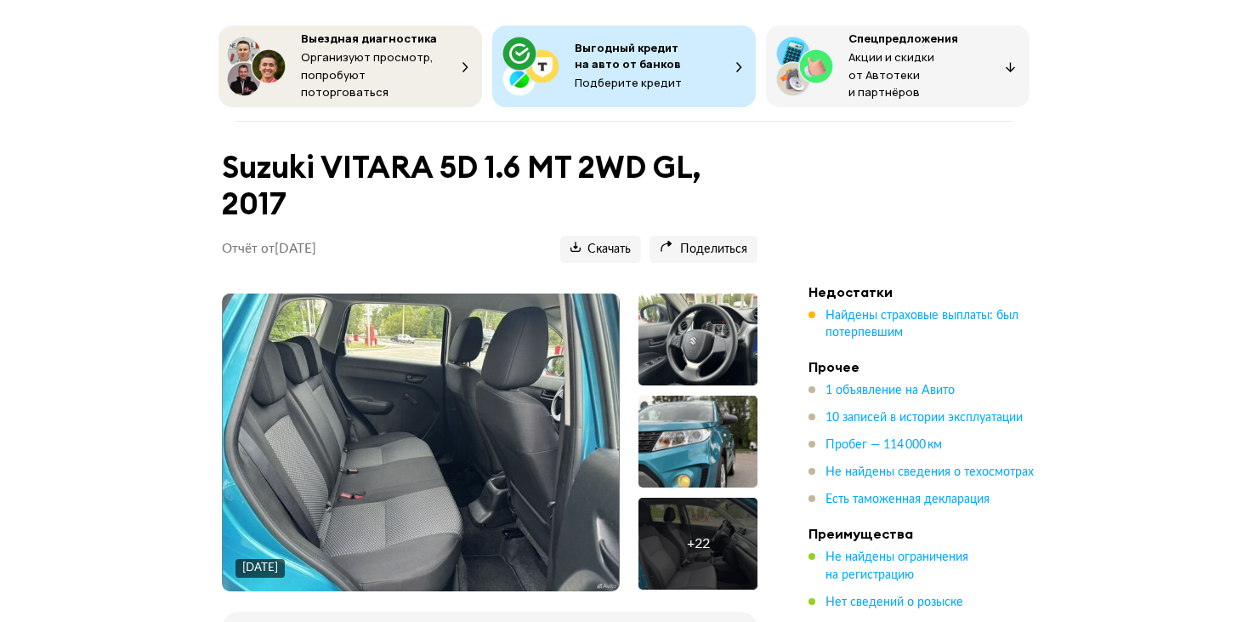
scroll to position [170, 0]
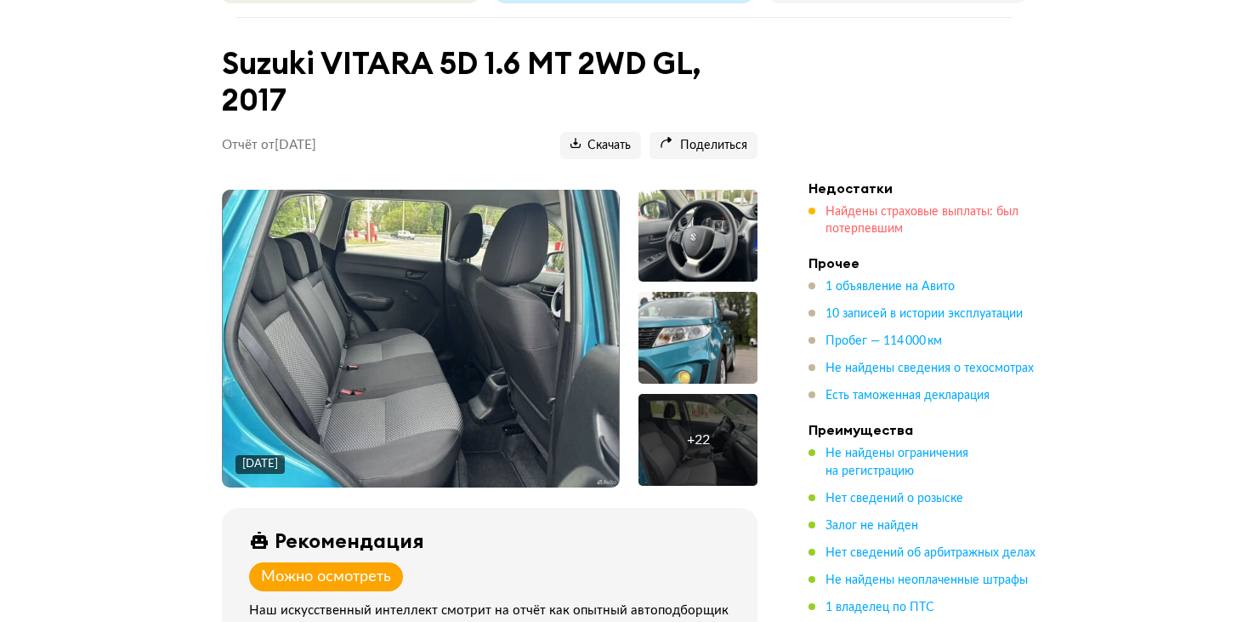
click at [878, 219] on span "Найдены страховые выплаты: был потерпевшим" at bounding box center [922, 220] width 193 height 29
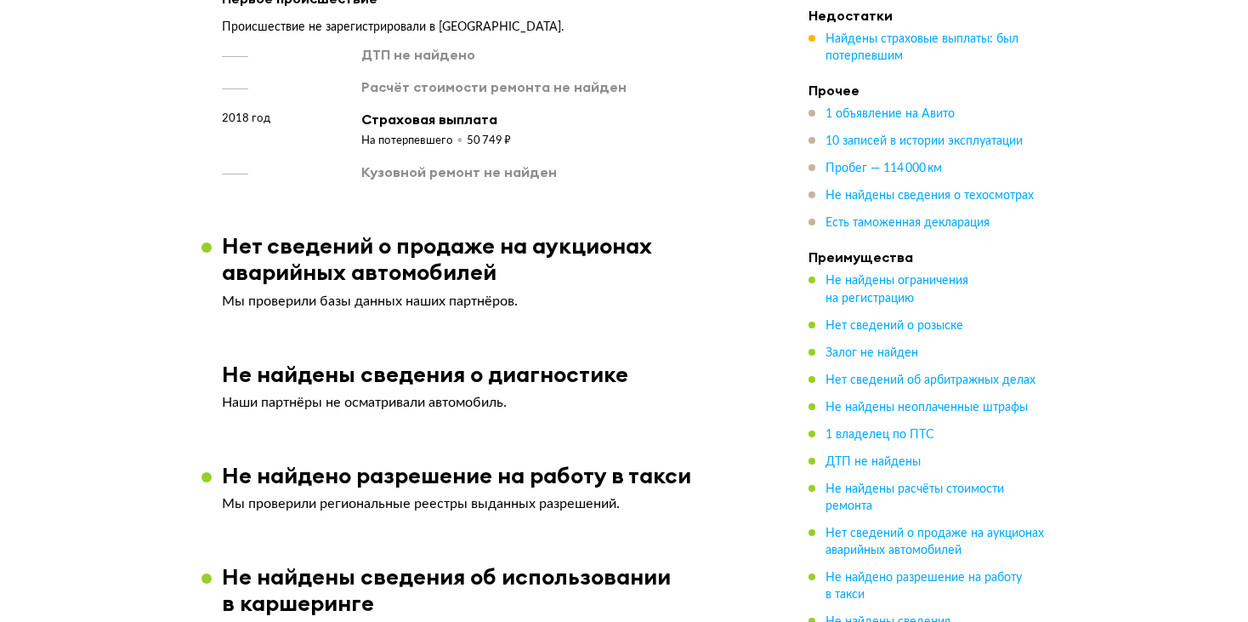
scroll to position [2280, 0]
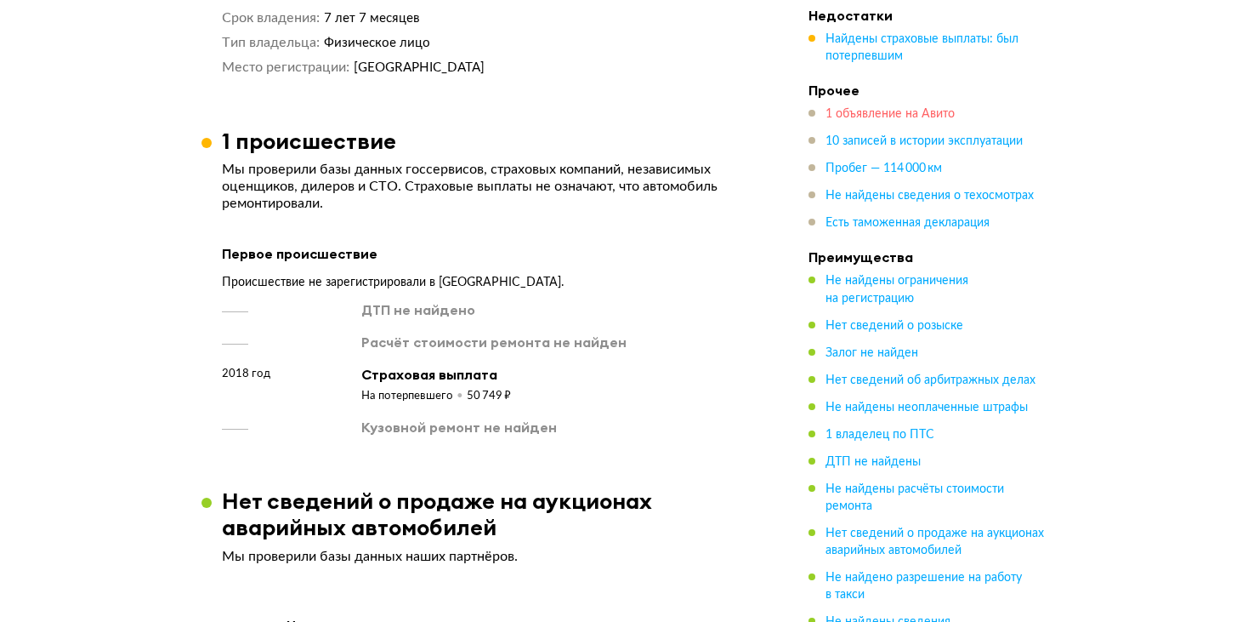
click at [868, 116] on span "1 объявление на Авито" at bounding box center [890, 114] width 129 height 12
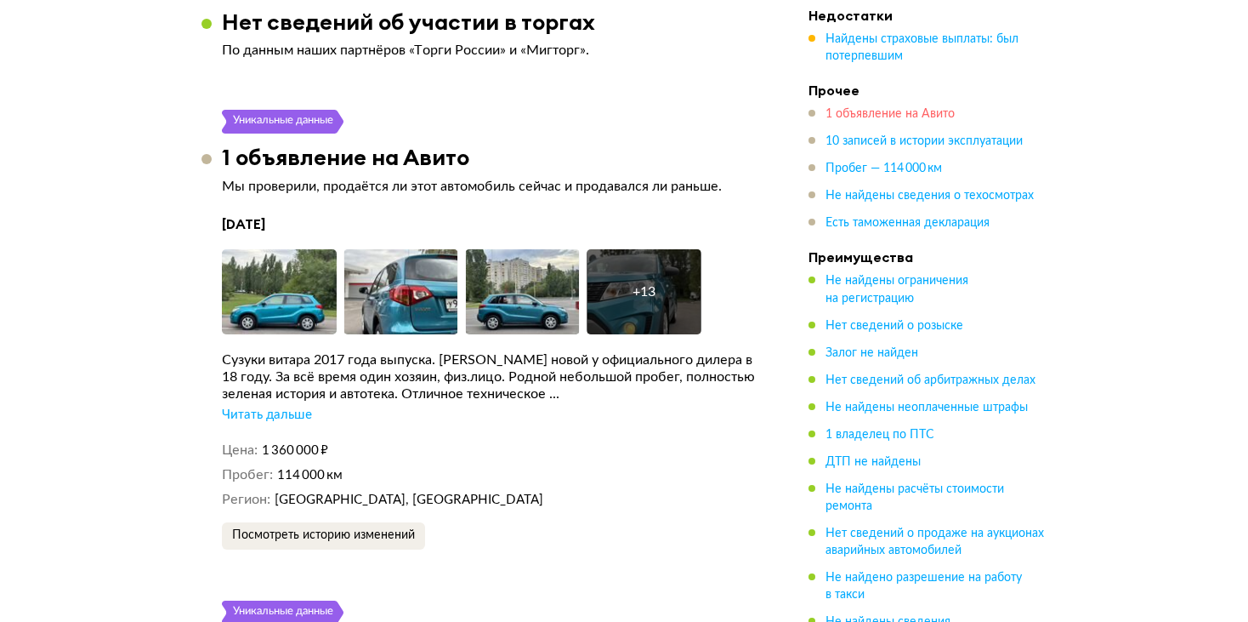
scroll to position [3134, 0]
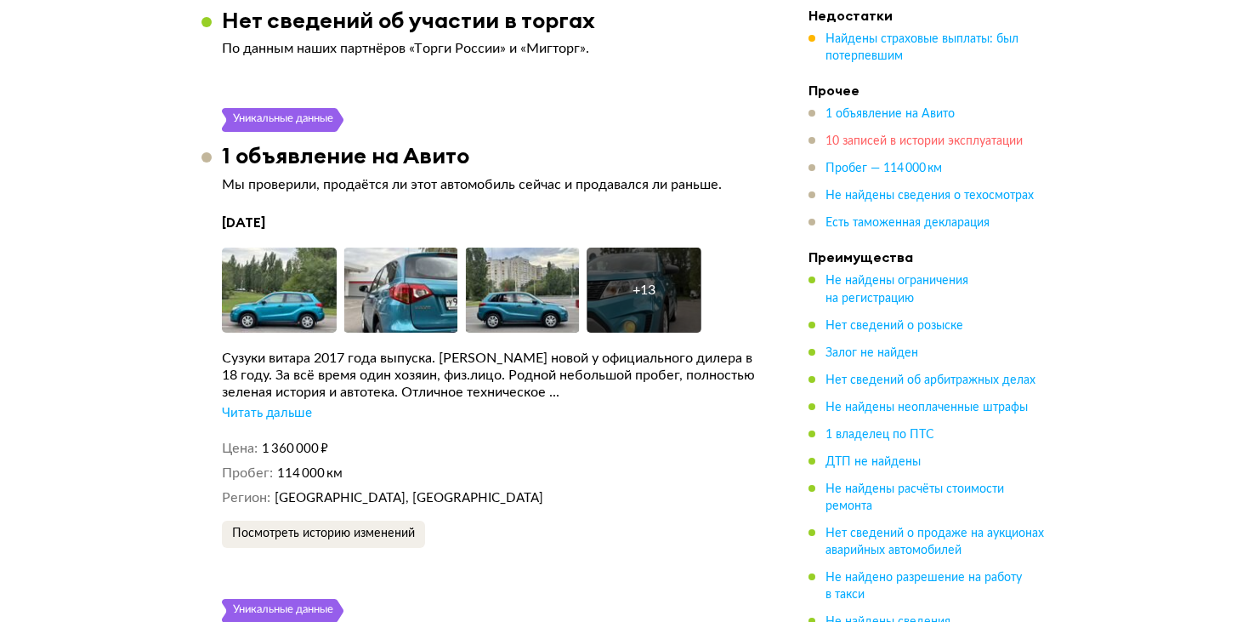
click at [883, 145] on span "10 записей в истории эксплуатации" at bounding box center [924, 141] width 197 height 12
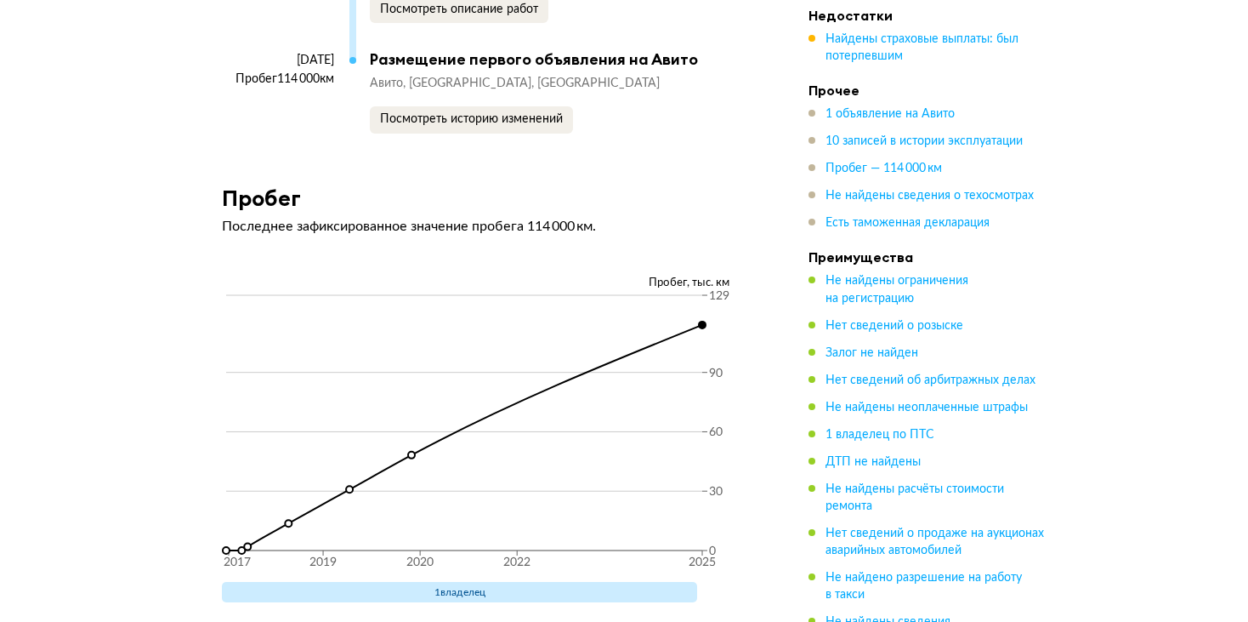
scroll to position [5030, 0]
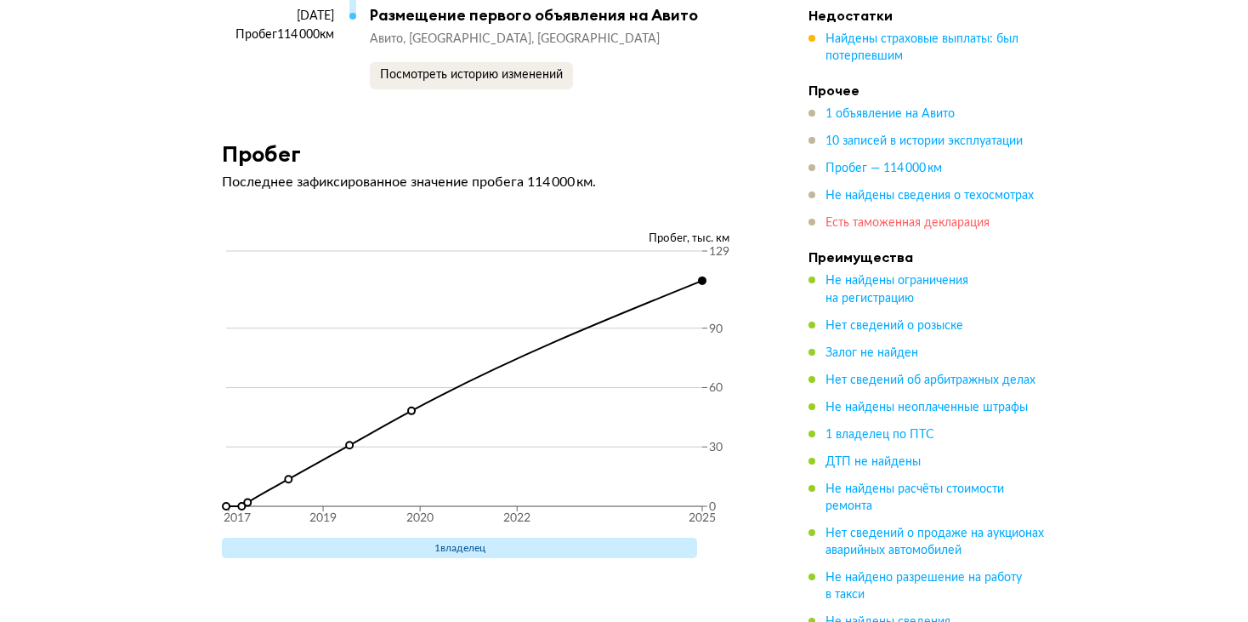
click at [870, 226] on span "Есть таможенная декларация" at bounding box center [908, 223] width 164 height 12
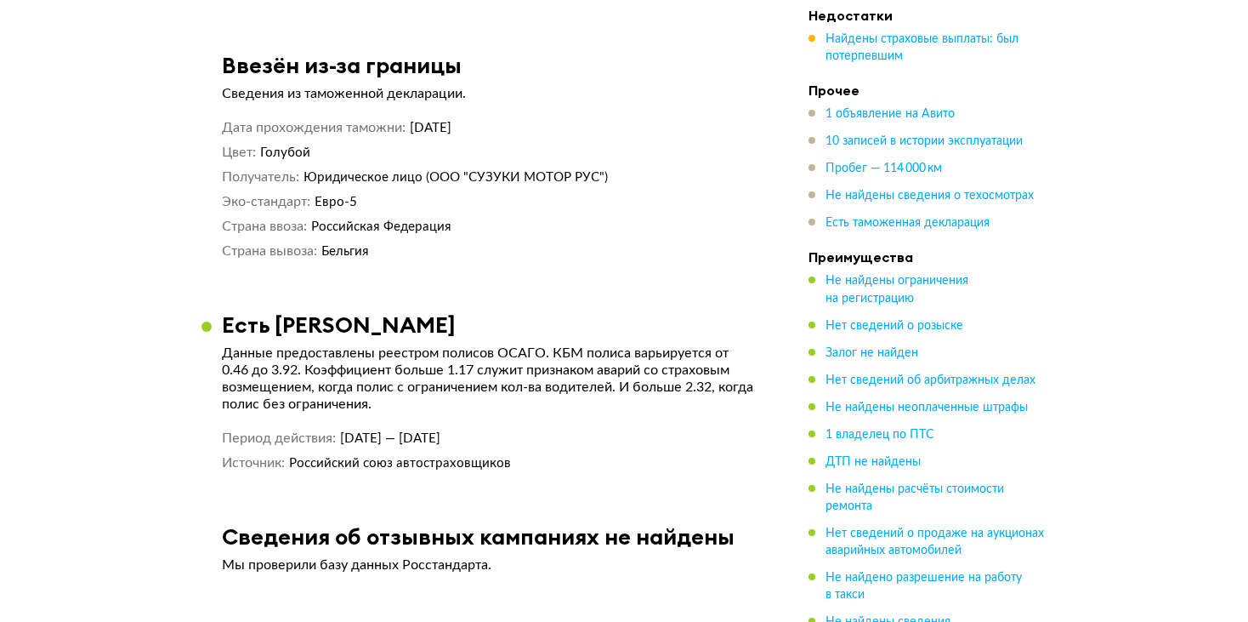
scroll to position [5840, 0]
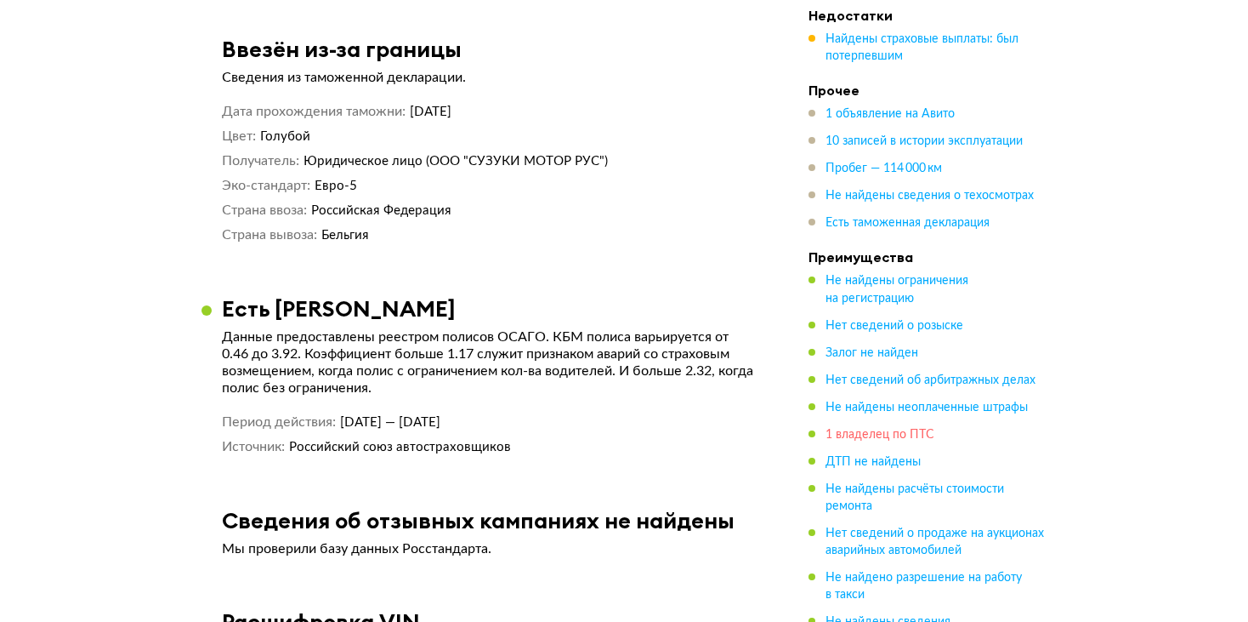
click at [858, 433] on span "1 владелец по ПТС" at bounding box center [880, 434] width 109 height 12
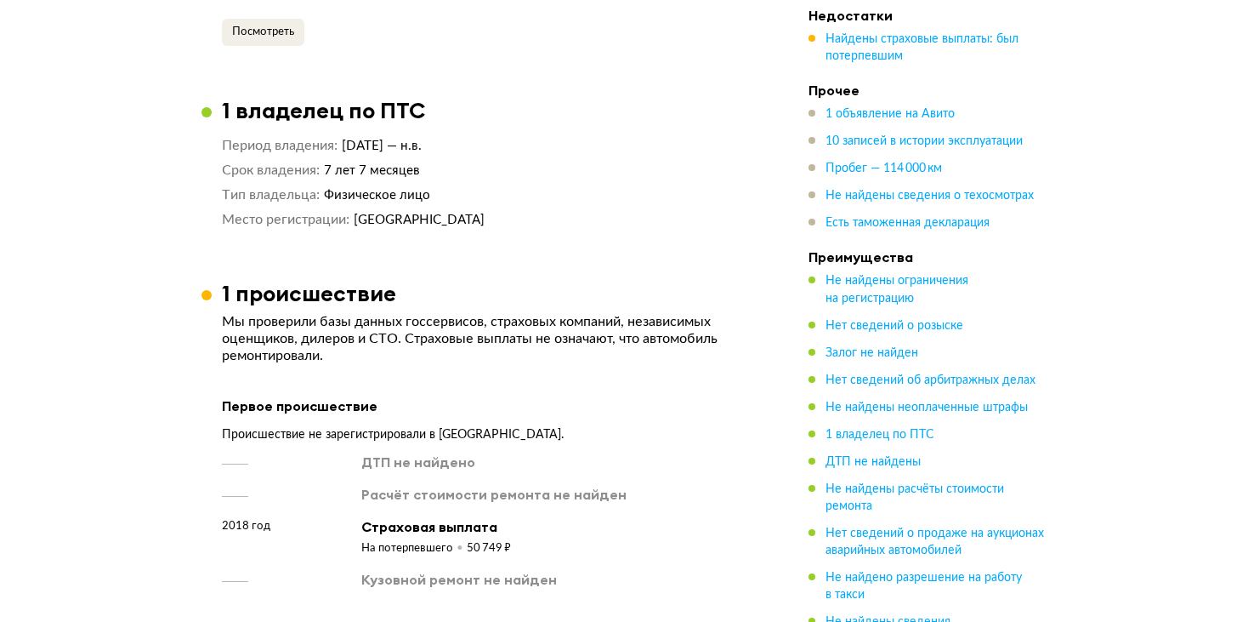
scroll to position [2034, 0]
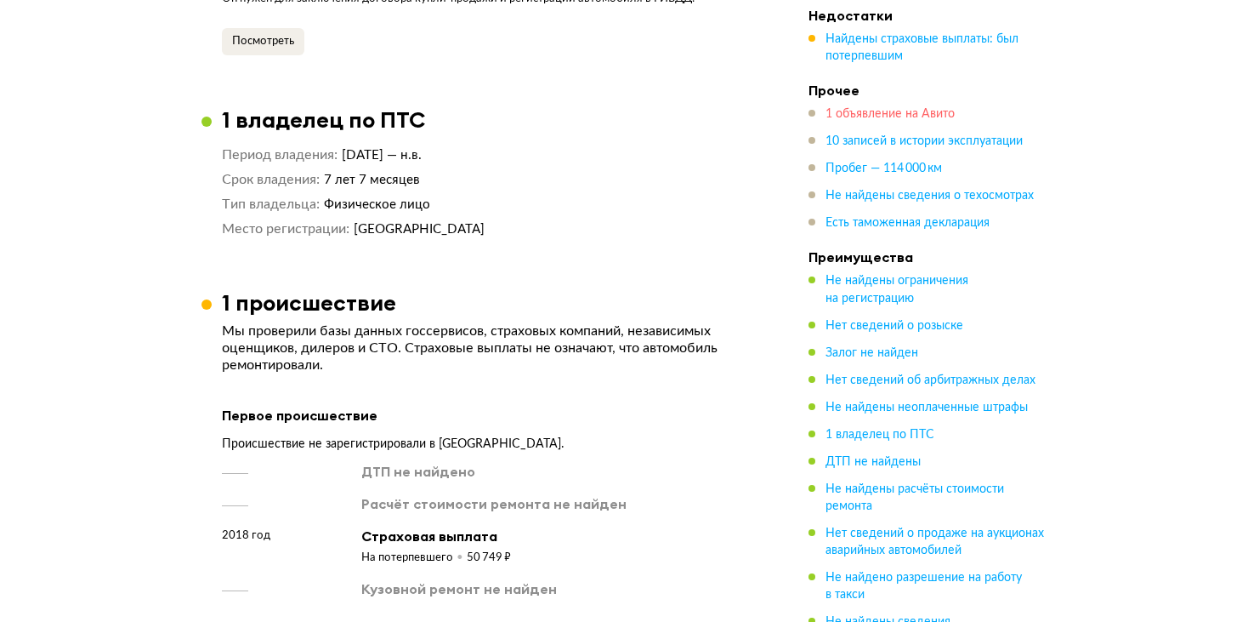
click at [876, 110] on span "1 объявление на Авито" at bounding box center [890, 114] width 129 height 12
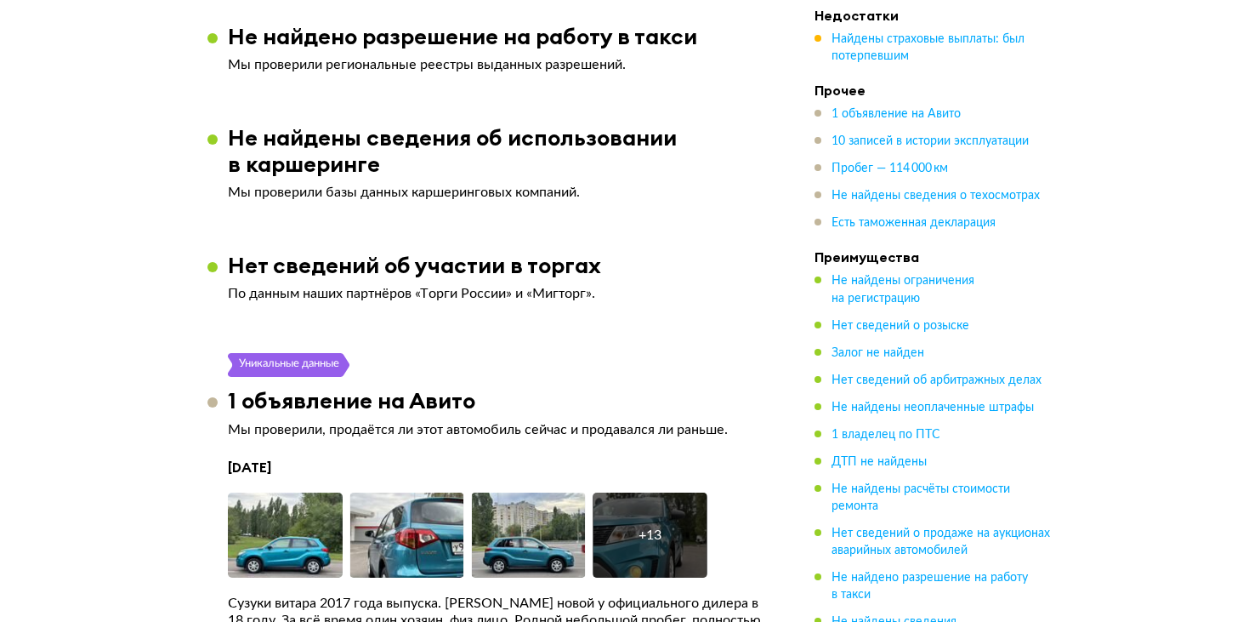
scroll to position [3133, 0]
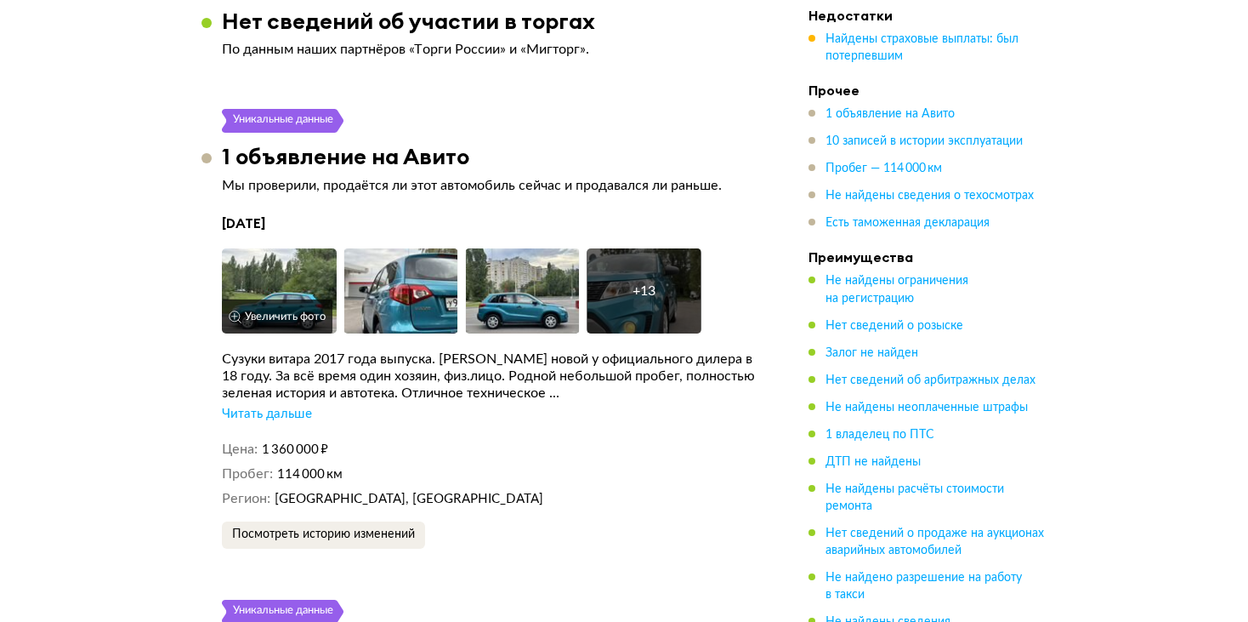
click at [303, 257] on img at bounding box center [279, 290] width 115 height 85
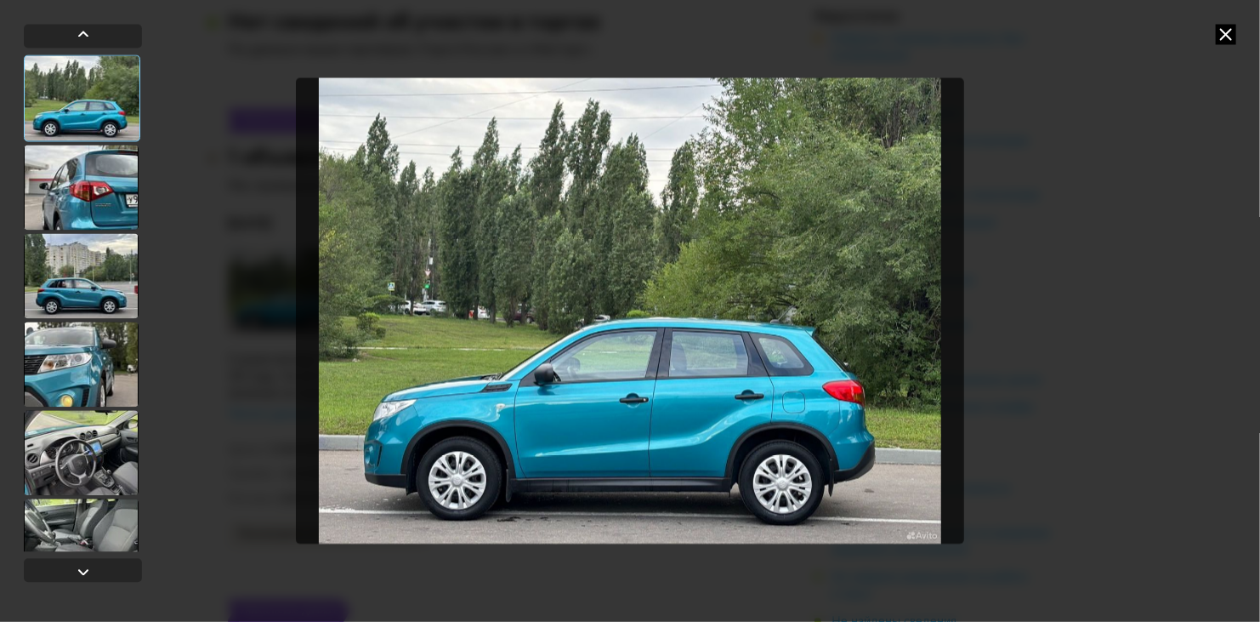
click at [111, 195] on div at bounding box center [81, 187] width 115 height 85
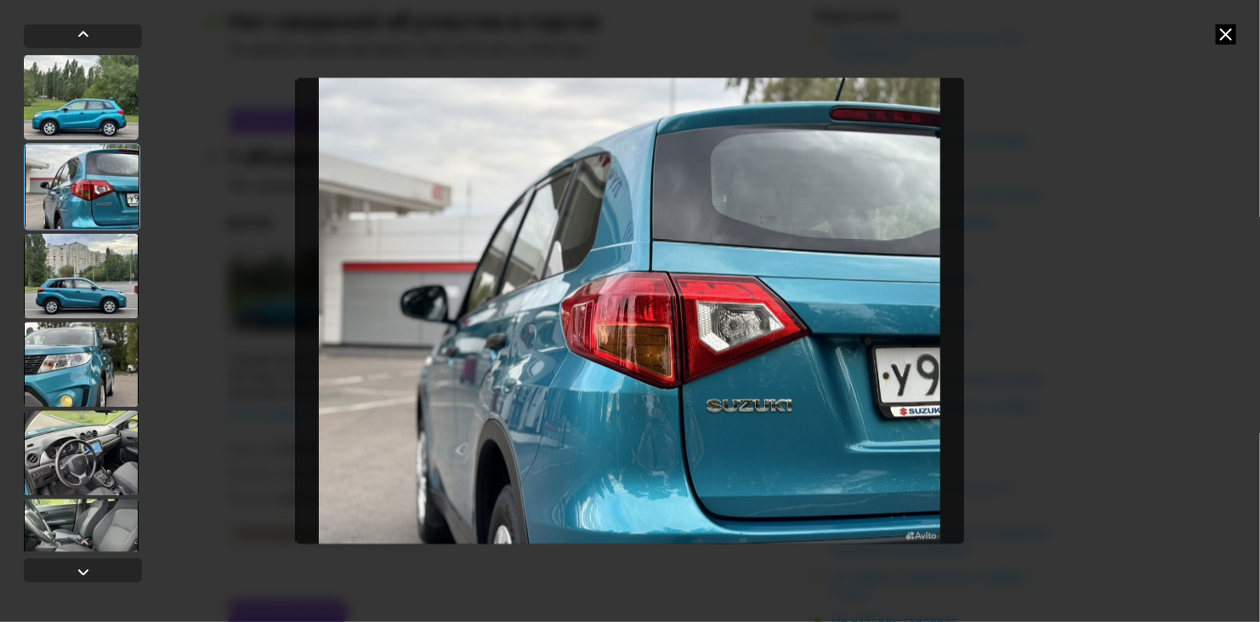
click at [109, 271] on div at bounding box center [81, 275] width 115 height 85
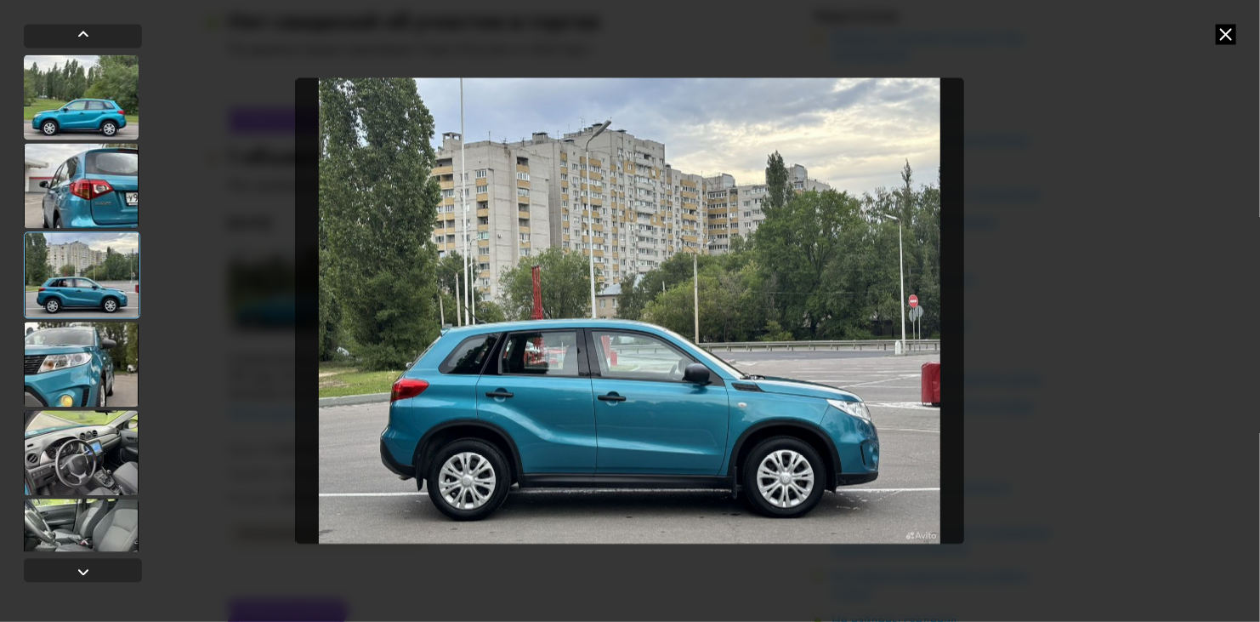
click at [93, 355] on div at bounding box center [81, 363] width 115 height 85
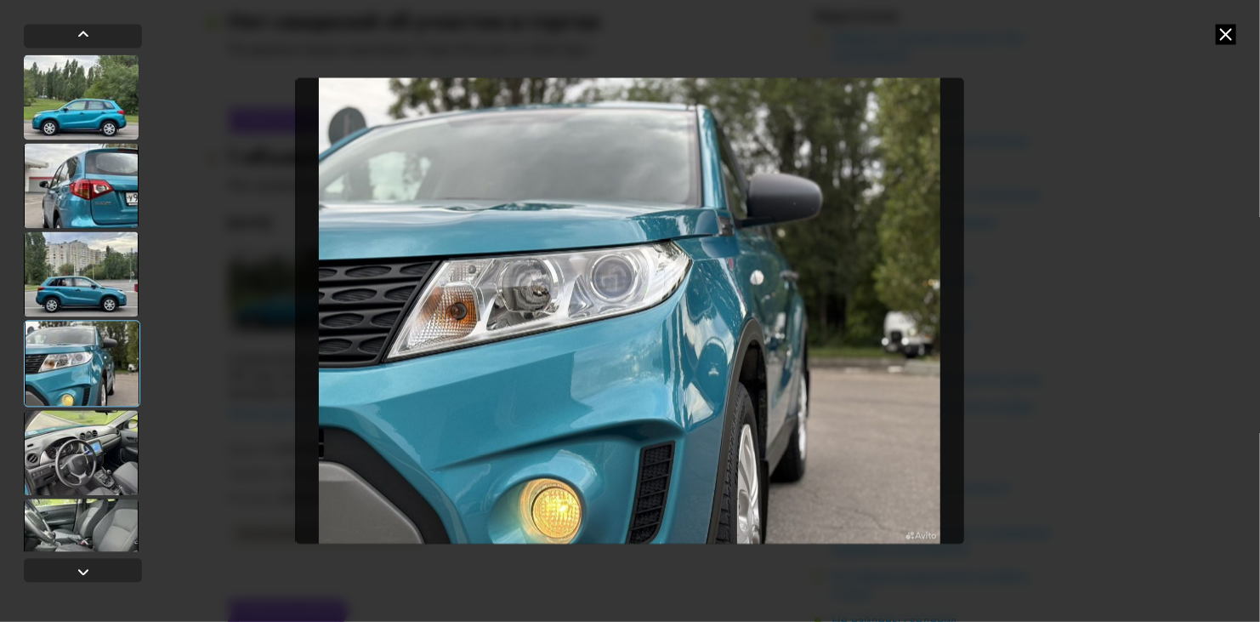
click at [72, 446] on div at bounding box center [81, 452] width 115 height 85
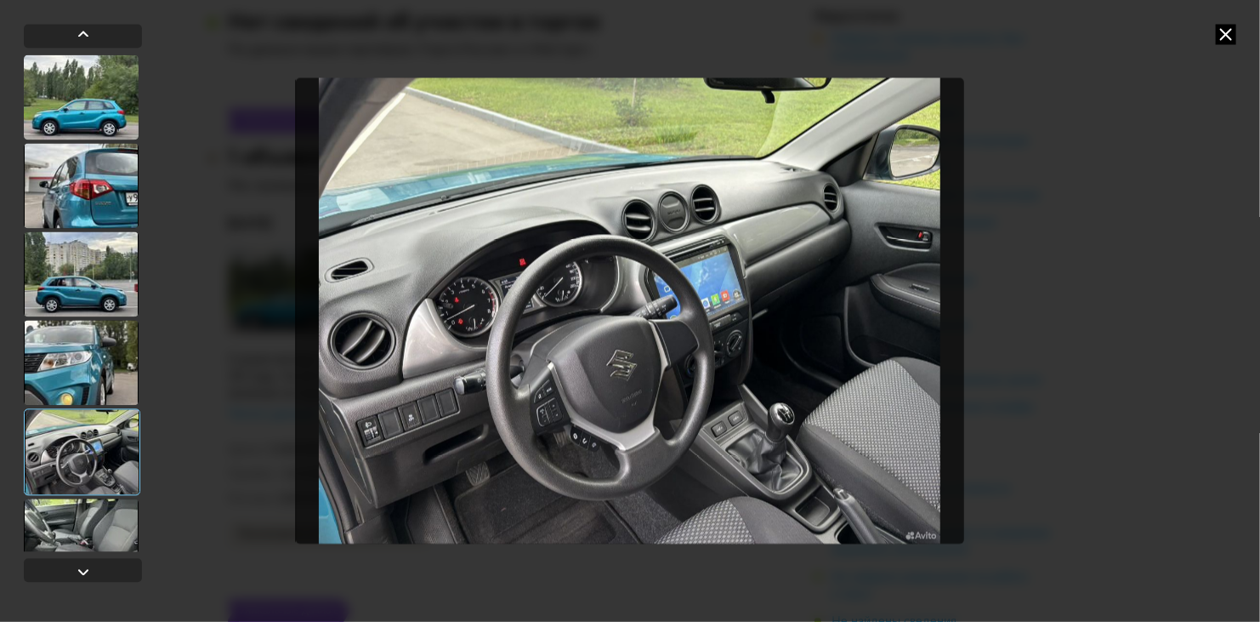
click at [69, 527] on div at bounding box center [81, 540] width 115 height 85
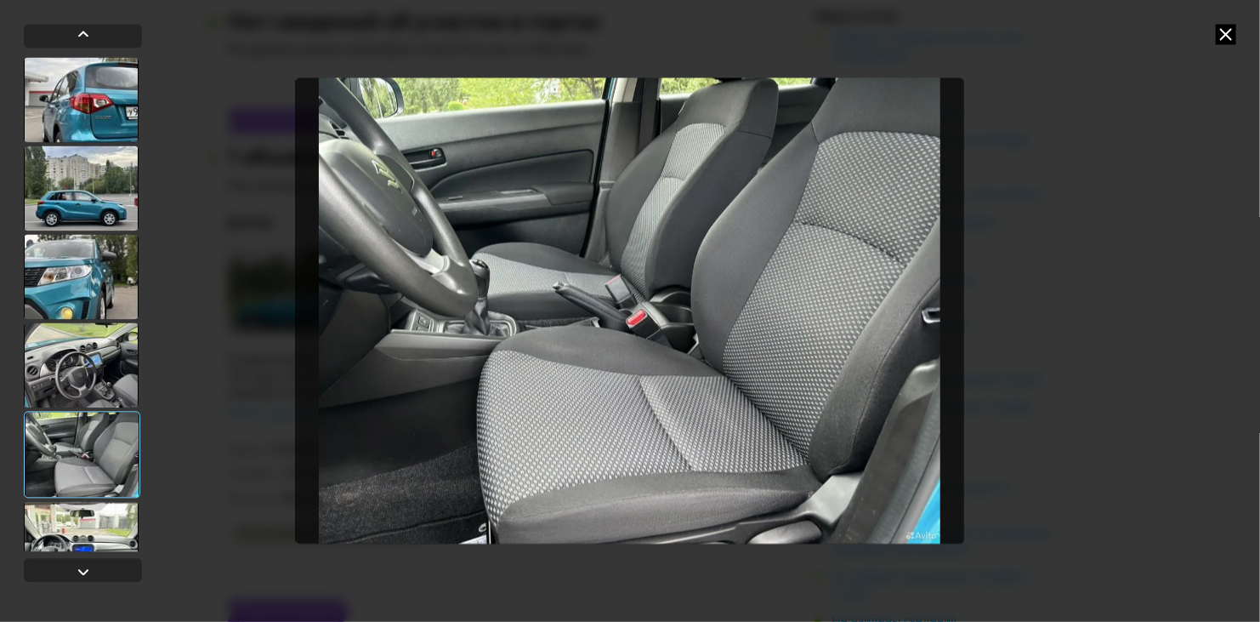
scroll to position [170, 0]
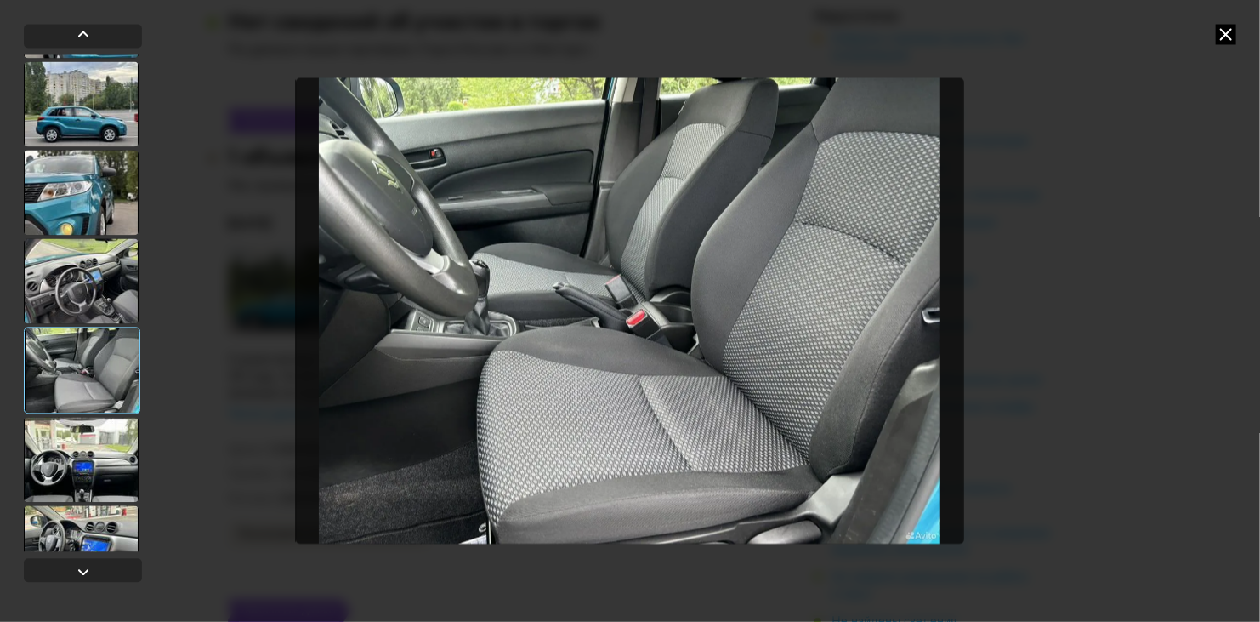
click at [84, 451] on div at bounding box center [81, 459] width 115 height 85
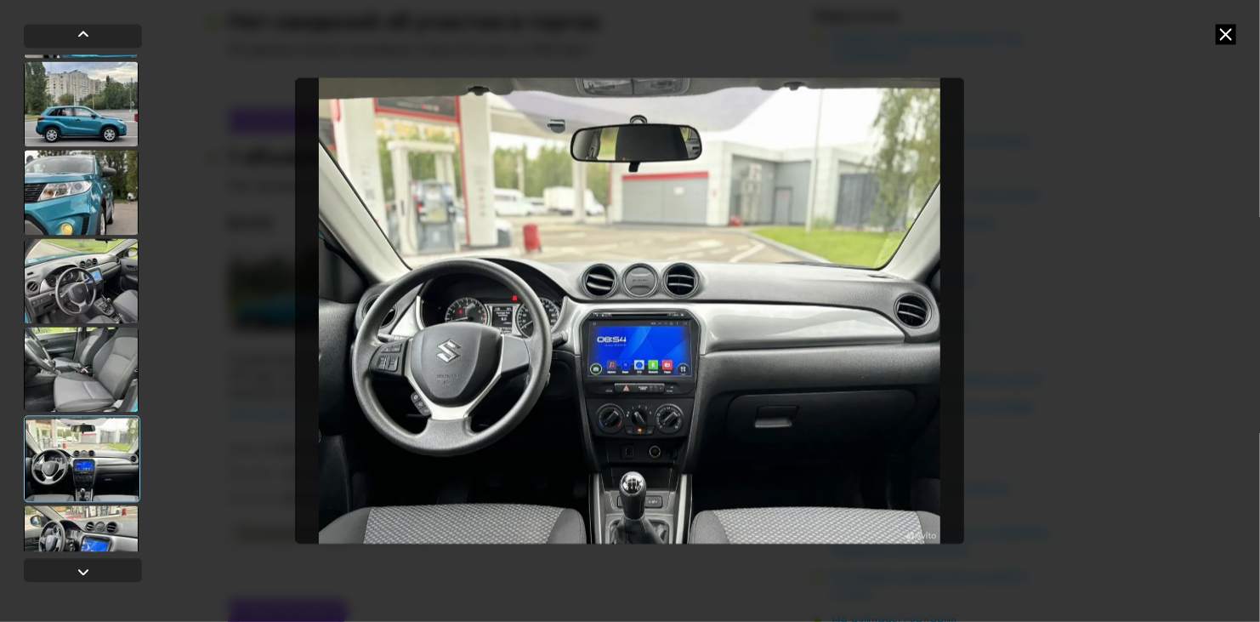
scroll to position [255, 0]
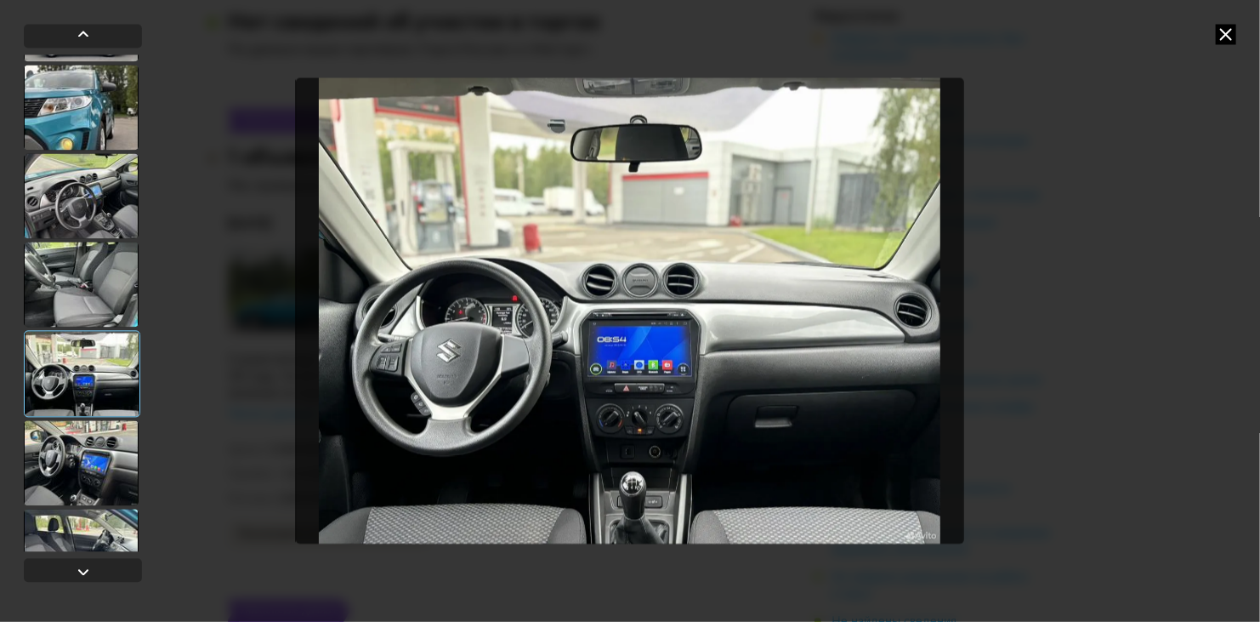
click at [83, 456] on div at bounding box center [81, 462] width 115 height 85
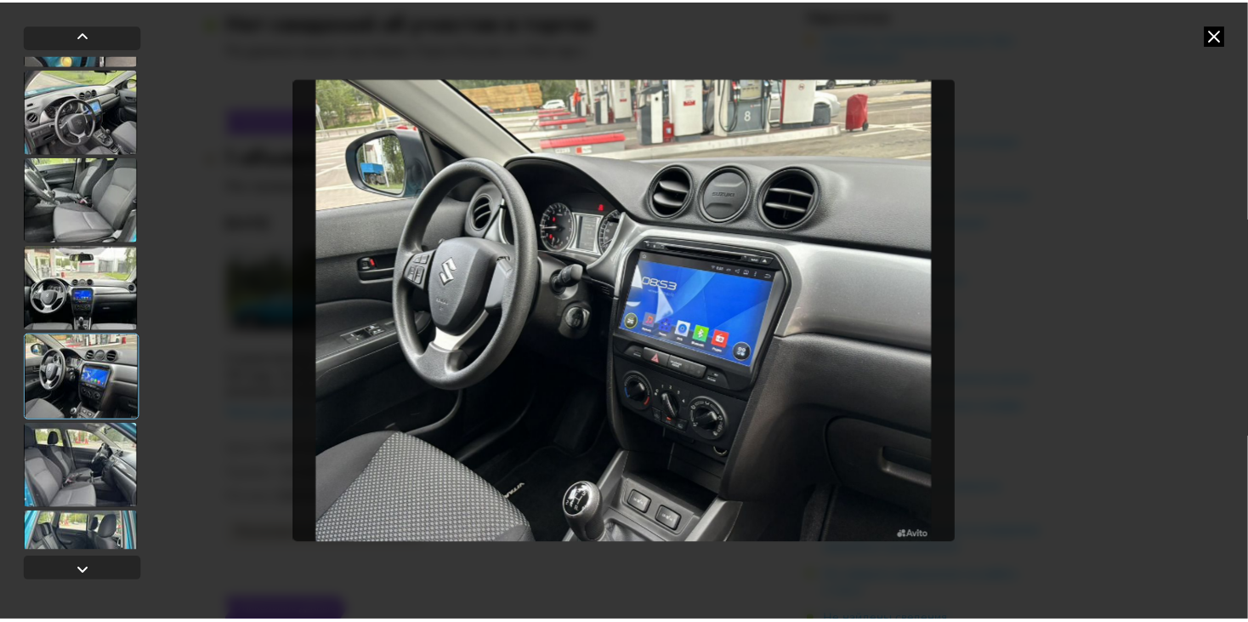
scroll to position [425, 0]
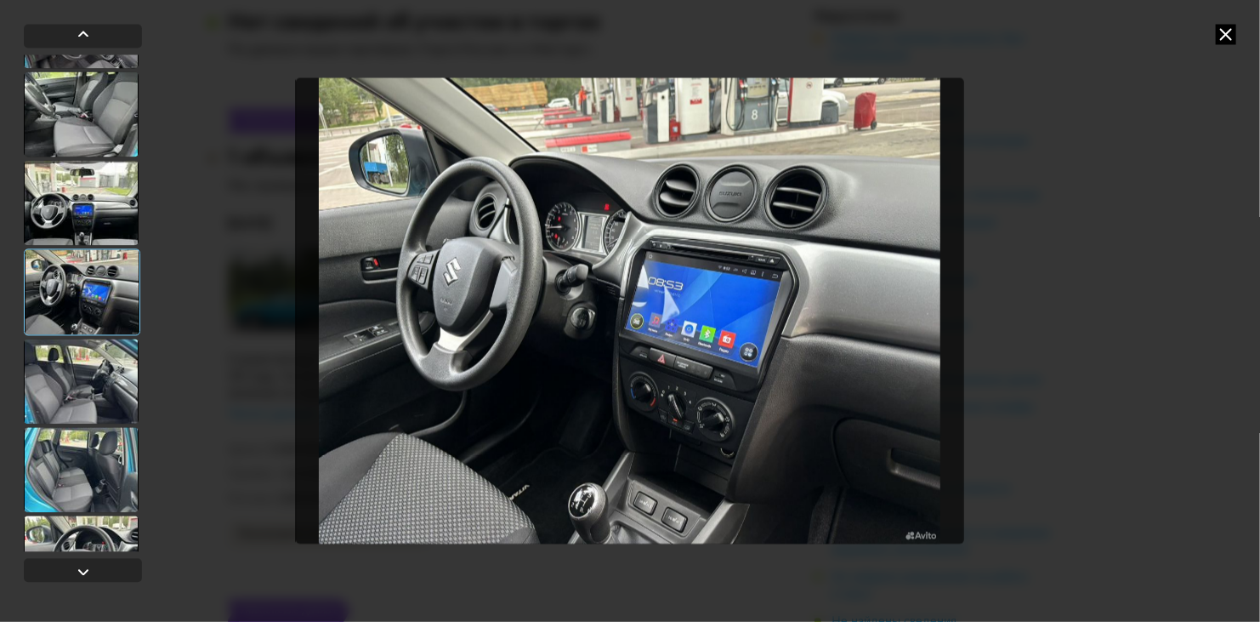
click at [78, 398] on div at bounding box center [81, 380] width 115 height 85
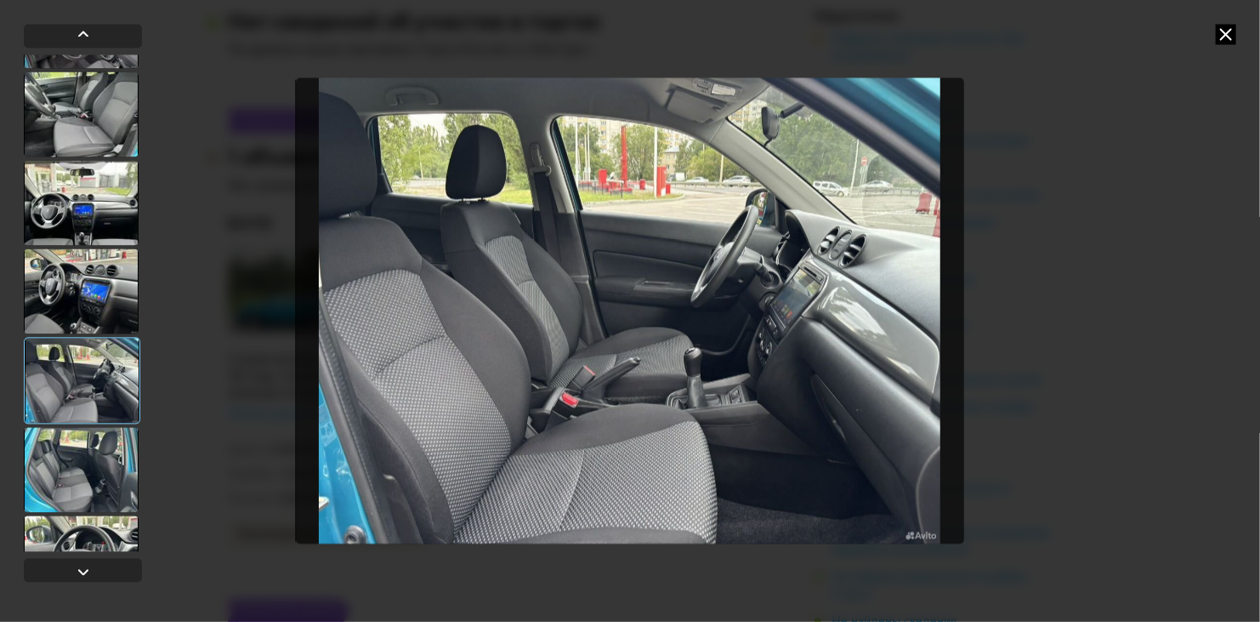
click at [77, 429] on div at bounding box center [81, 469] width 115 height 85
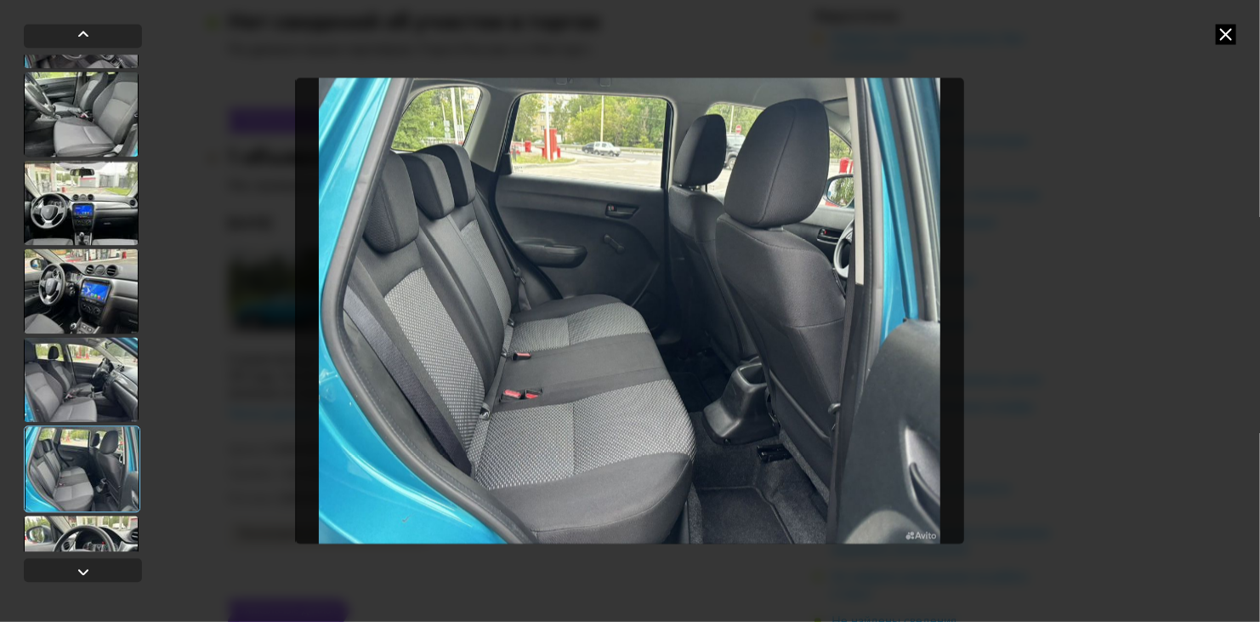
click at [1224, 43] on icon at bounding box center [1226, 34] width 20 height 20
